Goal: Navigation & Orientation: Understand site structure

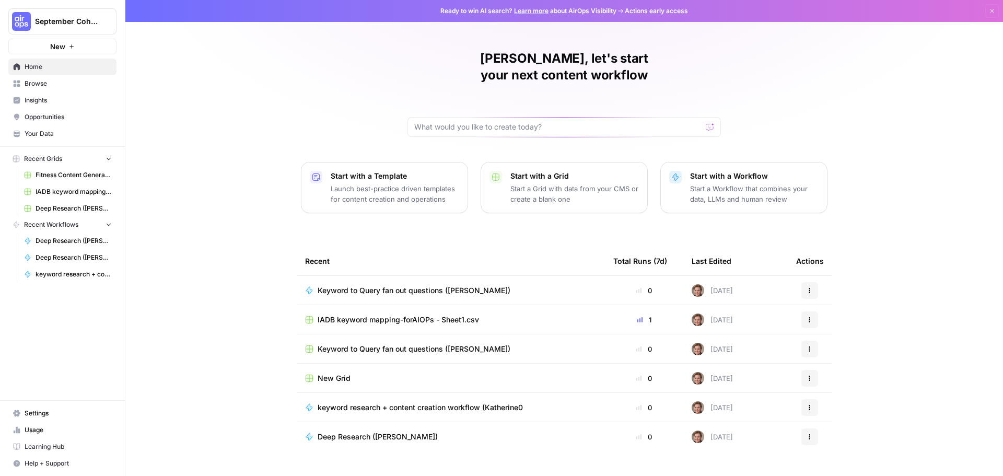
click at [68, 85] on span "Browse" at bounding box center [68, 83] width 87 height 9
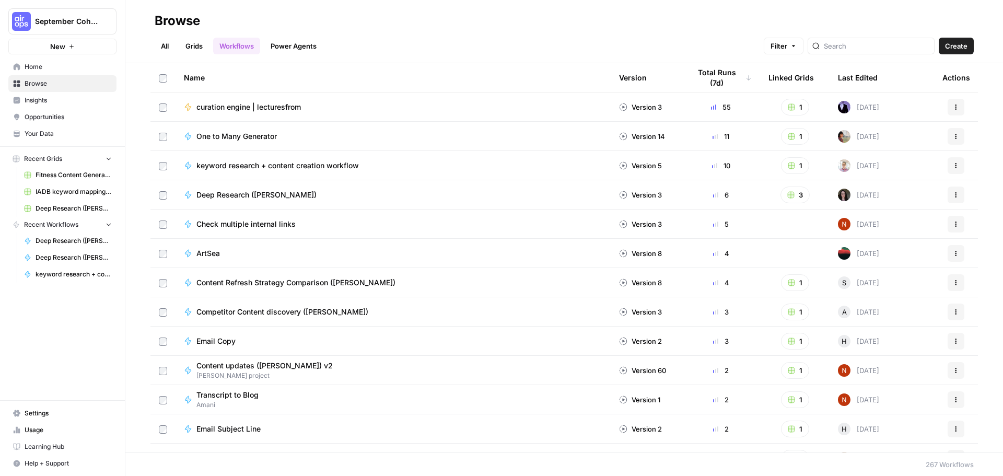
click at [70, 99] on span "Insights" at bounding box center [68, 100] width 87 height 9
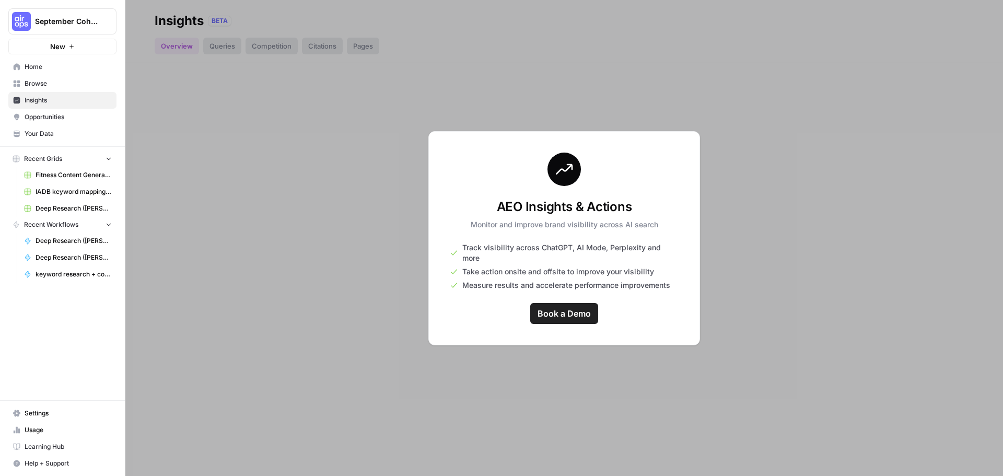
click at [64, 118] on span "Opportunities" at bounding box center [68, 116] width 87 height 9
click at [64, 132] on span "Your Data" at bounding box center [68, 133] width 87 height 9
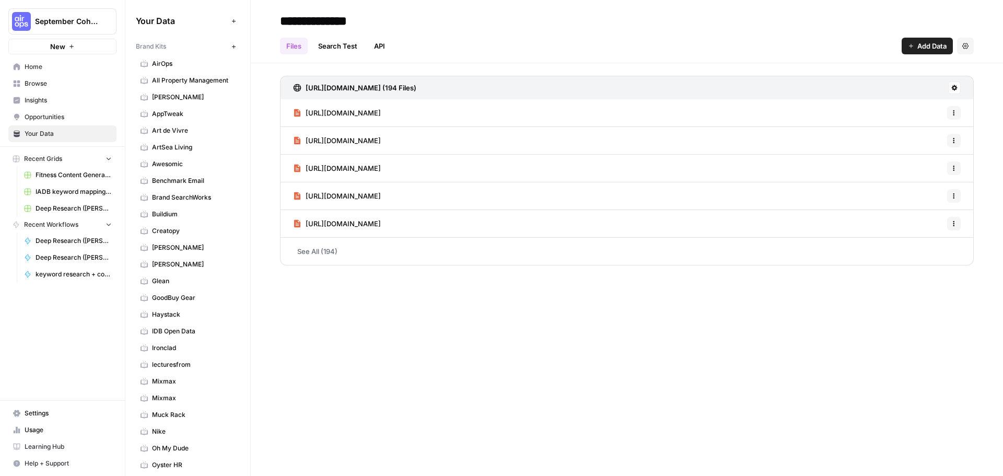
click at [50, 18] on span "September Cohort" at bounding box center [66, 21] width 63 height 10
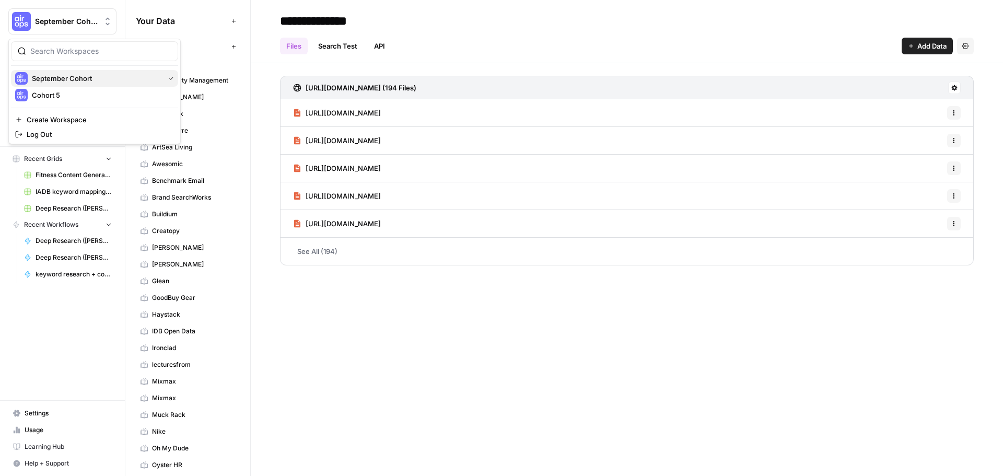
click at [66, 76] on span "September Cohort" at bounding box center [96, 78] width 129 height 10
